Goal: Transaction & Acquisition: Purchase product/service

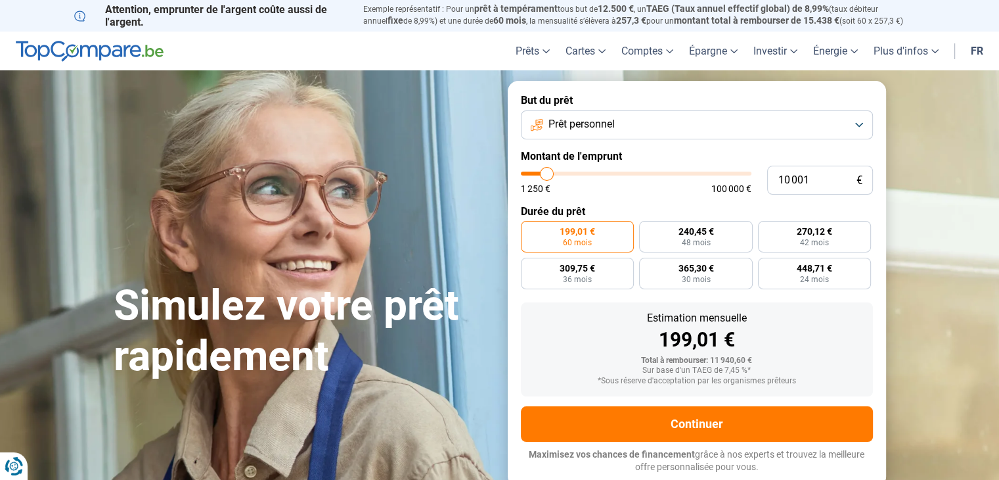
type input "1 000"
type input "1250"
type input "100"
type input "1250"
type input "10"
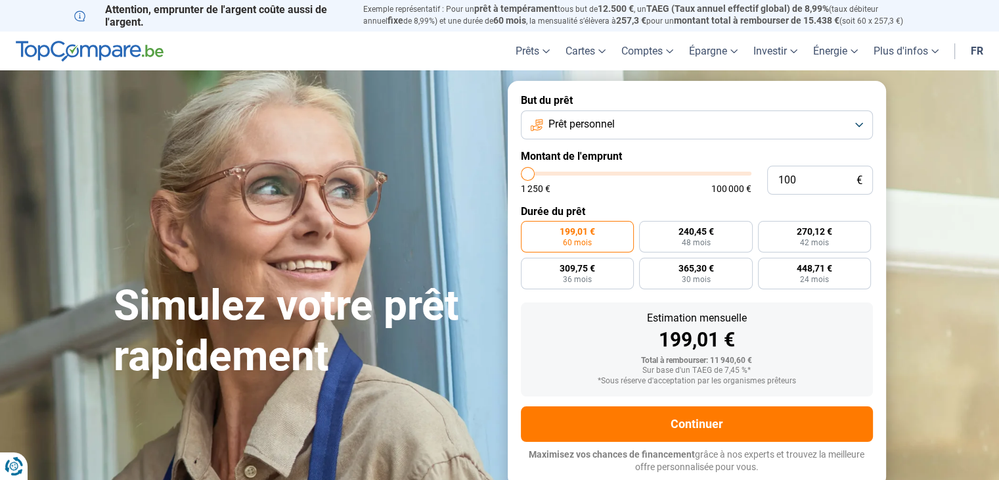
type input "1250"
type input "1"
type input "1250"
type input "0"
type input "1250"
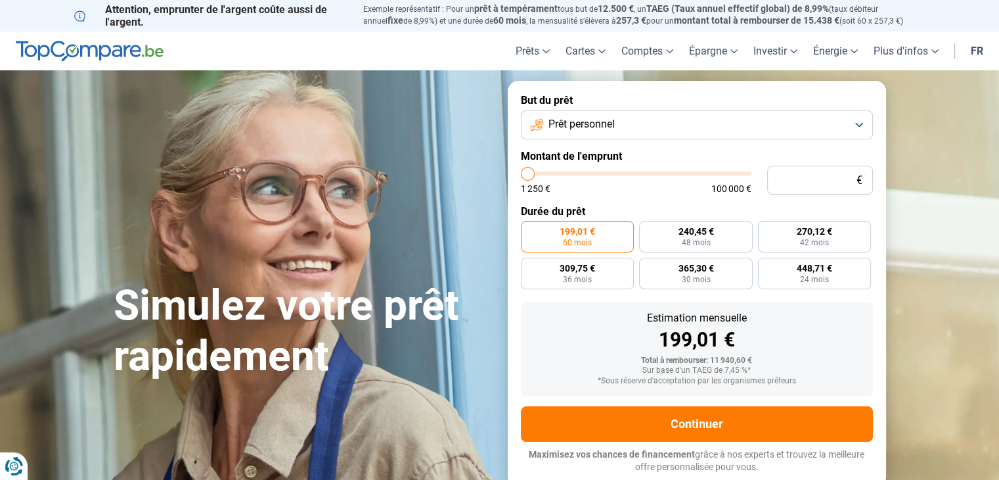
type input "6"
type input "1250"
type input "60"
type input "1250"
type input "600"
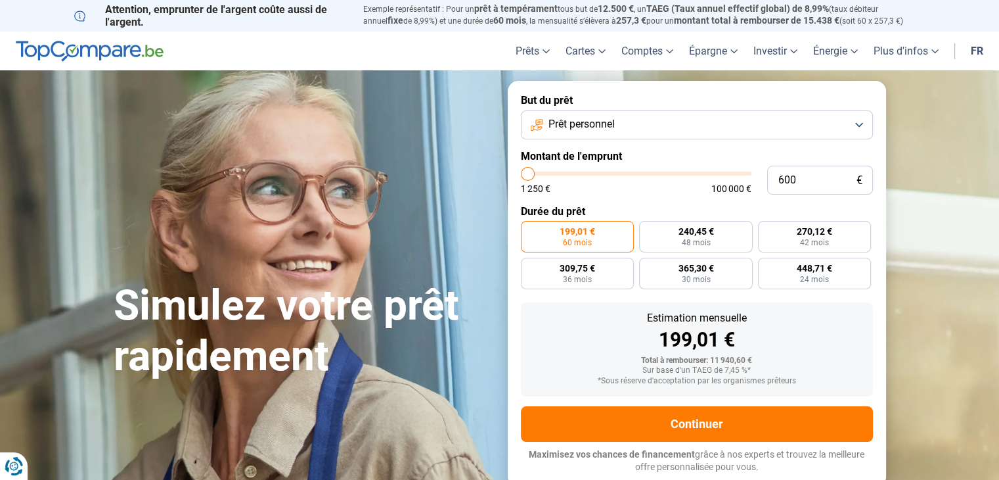
type input "1250"
type input "6 000"
type input "6000"
type input "60 000"
type input "60000"
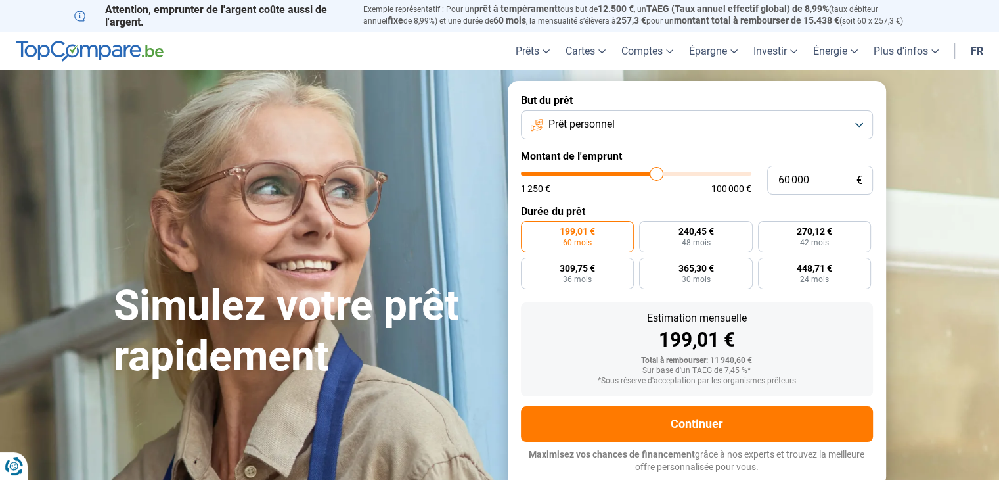
radio input "false"
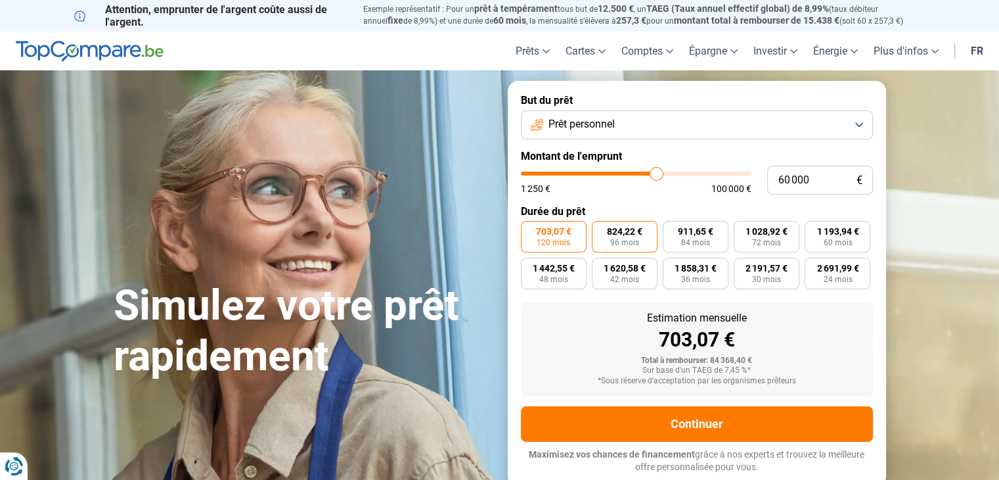
type input "60 000"
click at [623, 245] on span "96 mois" at bounding box center [624, 242] width 29 height 8
click at [600, 229] on input "824,22 € 96 mois" at bounding box center [596, 225] width 9 height 9
radio input "true"
click at [615, 241] on span "96 mois" at bounding box center [624, 242] width 29 height 8
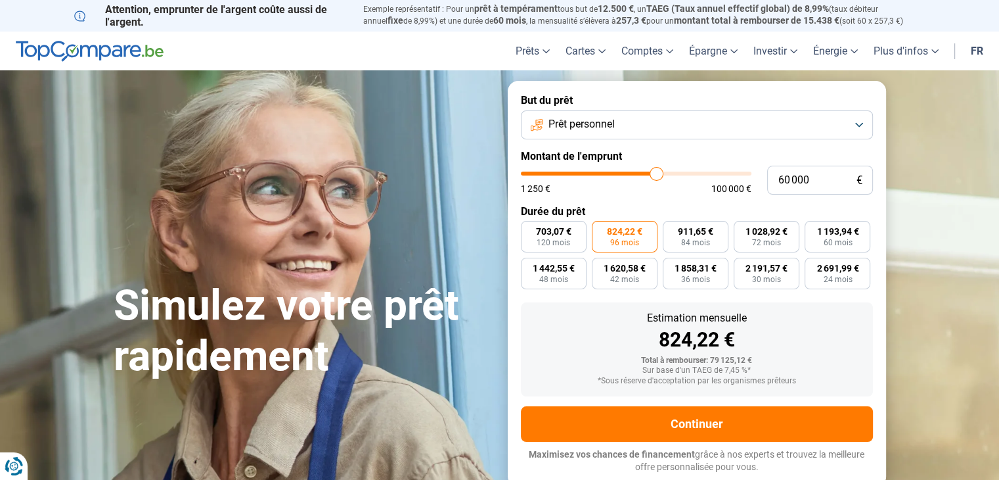
click at [600, 229] on input "824,22 € 96 mois" at bounding box center [596, 225] width 9 height 9
click at [562, 240] on span "120 mois" at bounding box center [554, 242] width 34 height 8
click at [529, 229] on input "703,07 € 120 mois" at bounding box center [525, 225] width 9 height 9
radio input "true"
click at [628, 238] on span "96 mois" at bounding box center [624, 242] width 29 height 8
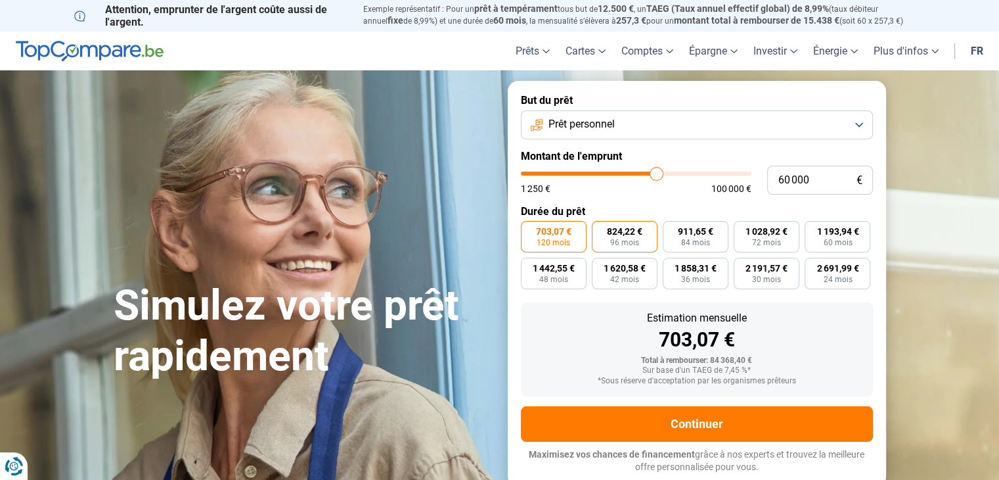
click at [600, 229] on input "824,22 € 96 mois" at bounding box center [596, 225] width 9 height 9
radio input "true"
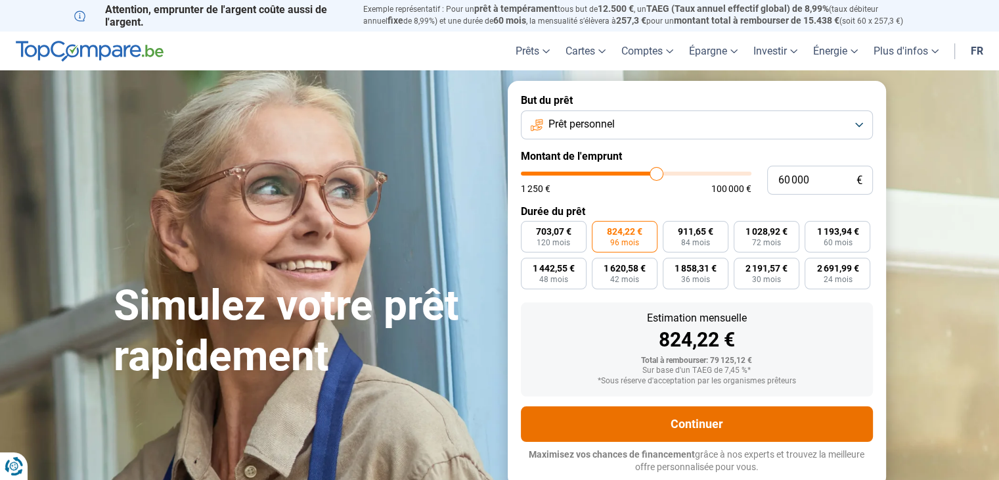
click at [714, 421] on button "Continuer" at bounding box center [697, 423] width 352 height 35
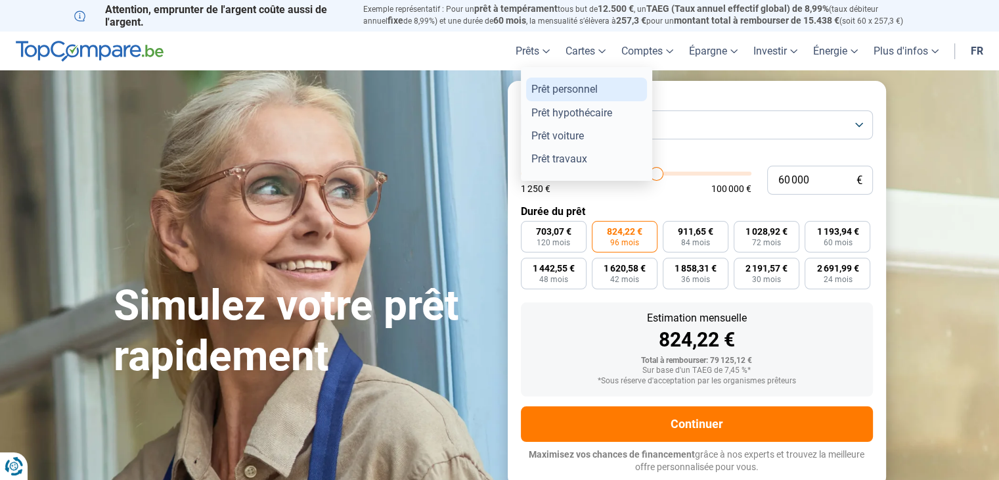
click at [569, 89] on link "Prêt personnel" at bounding box center [586, 89] width 121 height 23
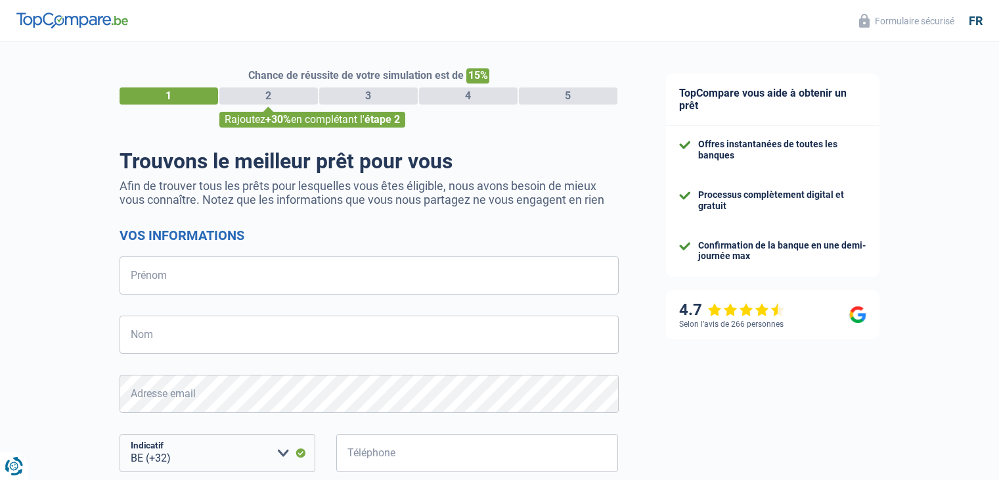
select select "32"
